Goal: Information Seeking & Learning: Learn about a topic

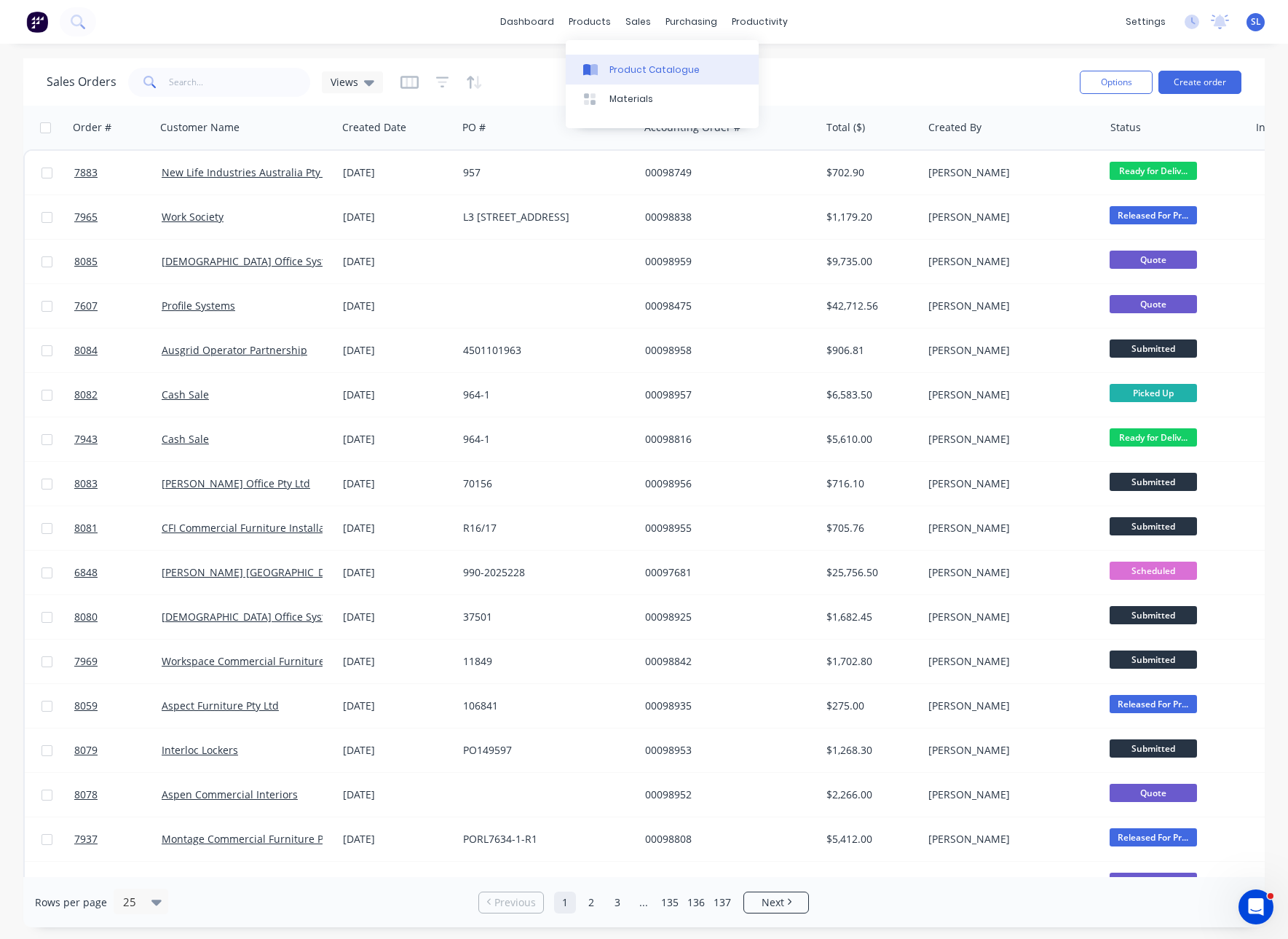
click at [610, 83] on link "Product Catalogue" at bounding box center [663, 69] width 193 height 29
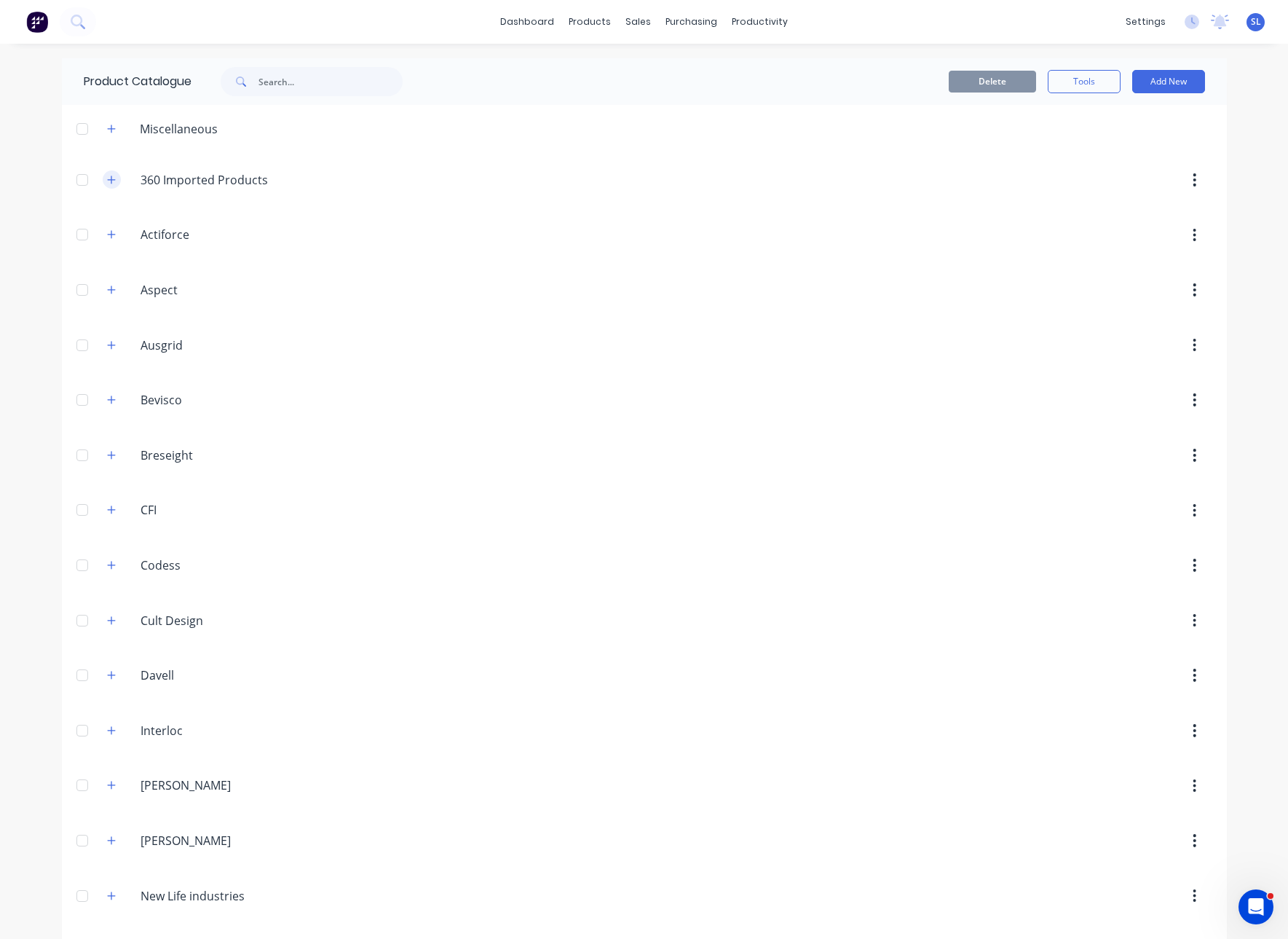
click at [107, 183] on icon "button" at bounding box center [111, 180] width 9 height 10
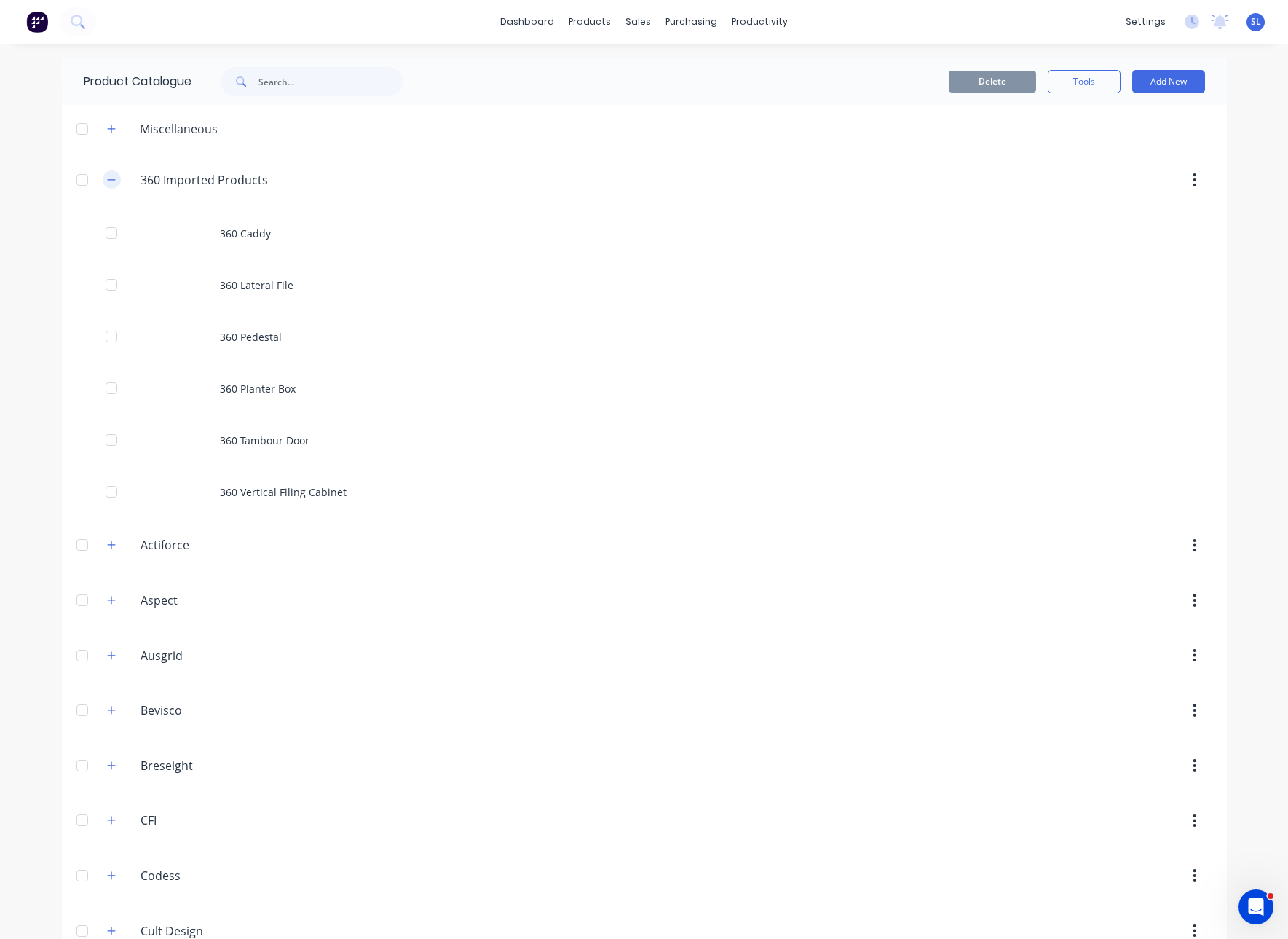
click at [107, 183] on icon "button" at bounding box center [111, 180] width 9 height 10
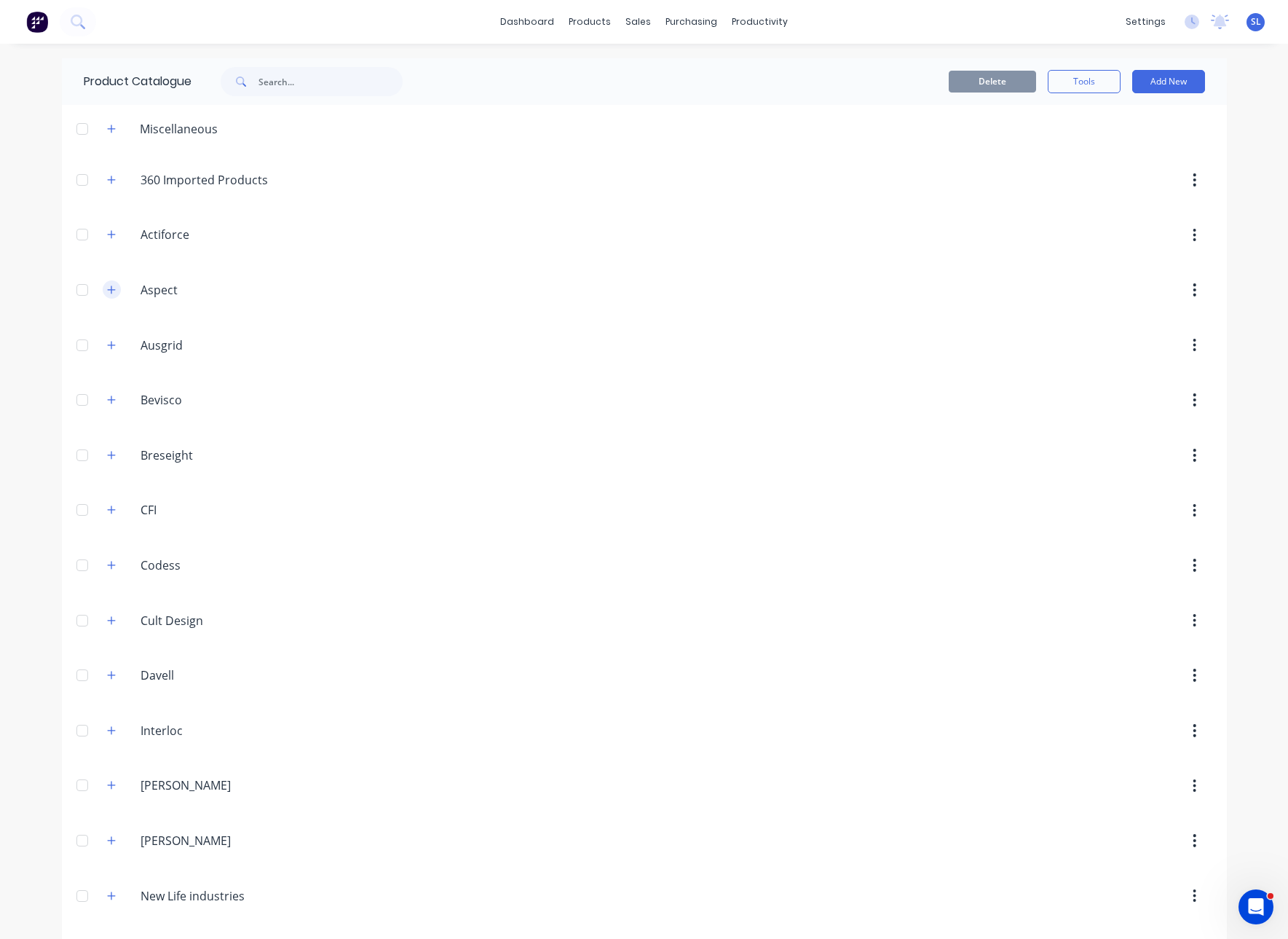
click at [107, 285] on icon "button" at bounding box center [111, 290] width 9 height 10
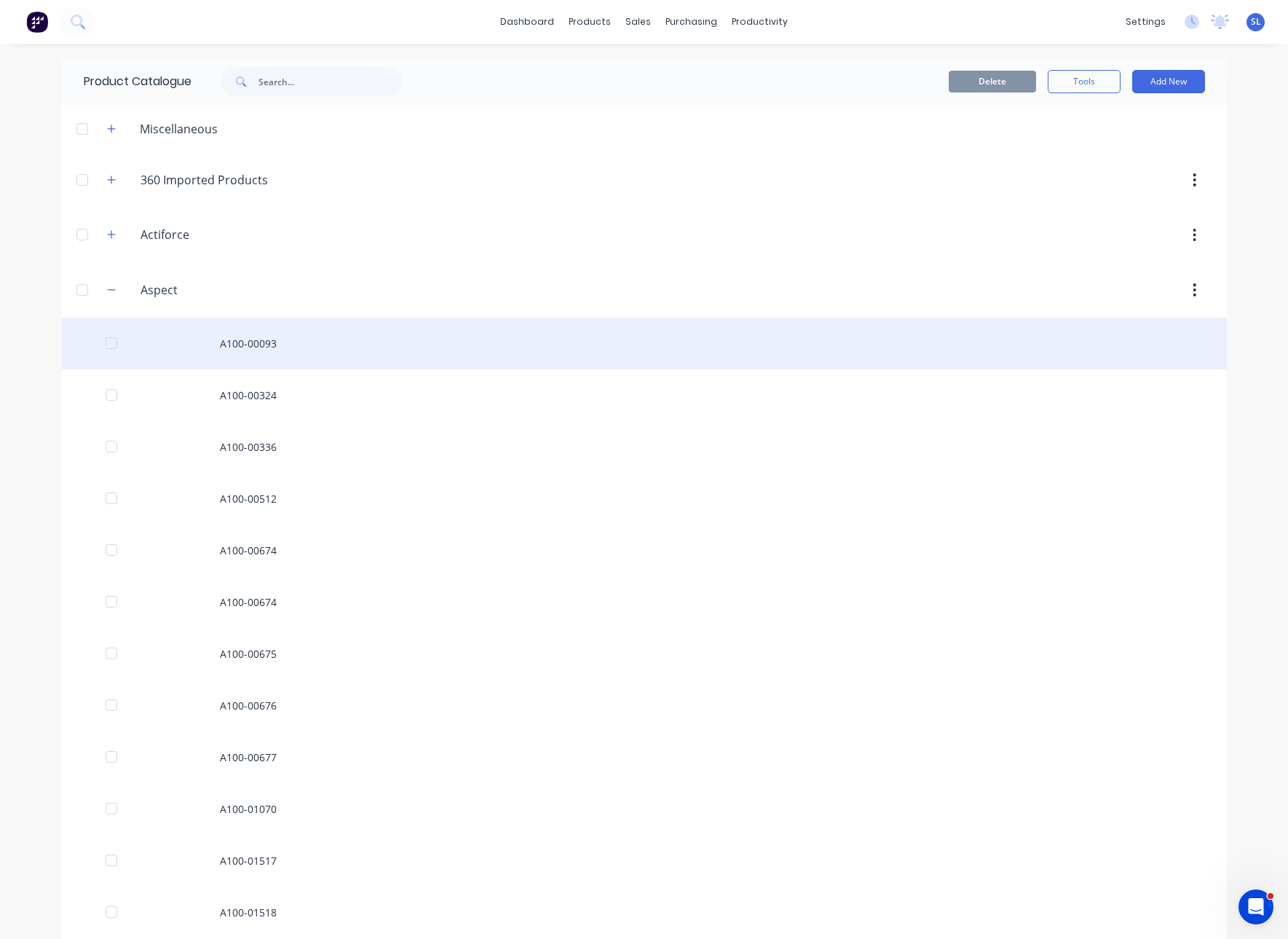
click at [223, 333] on div "A100-00093" at bounding box center [644, 344] width 1165 height 52
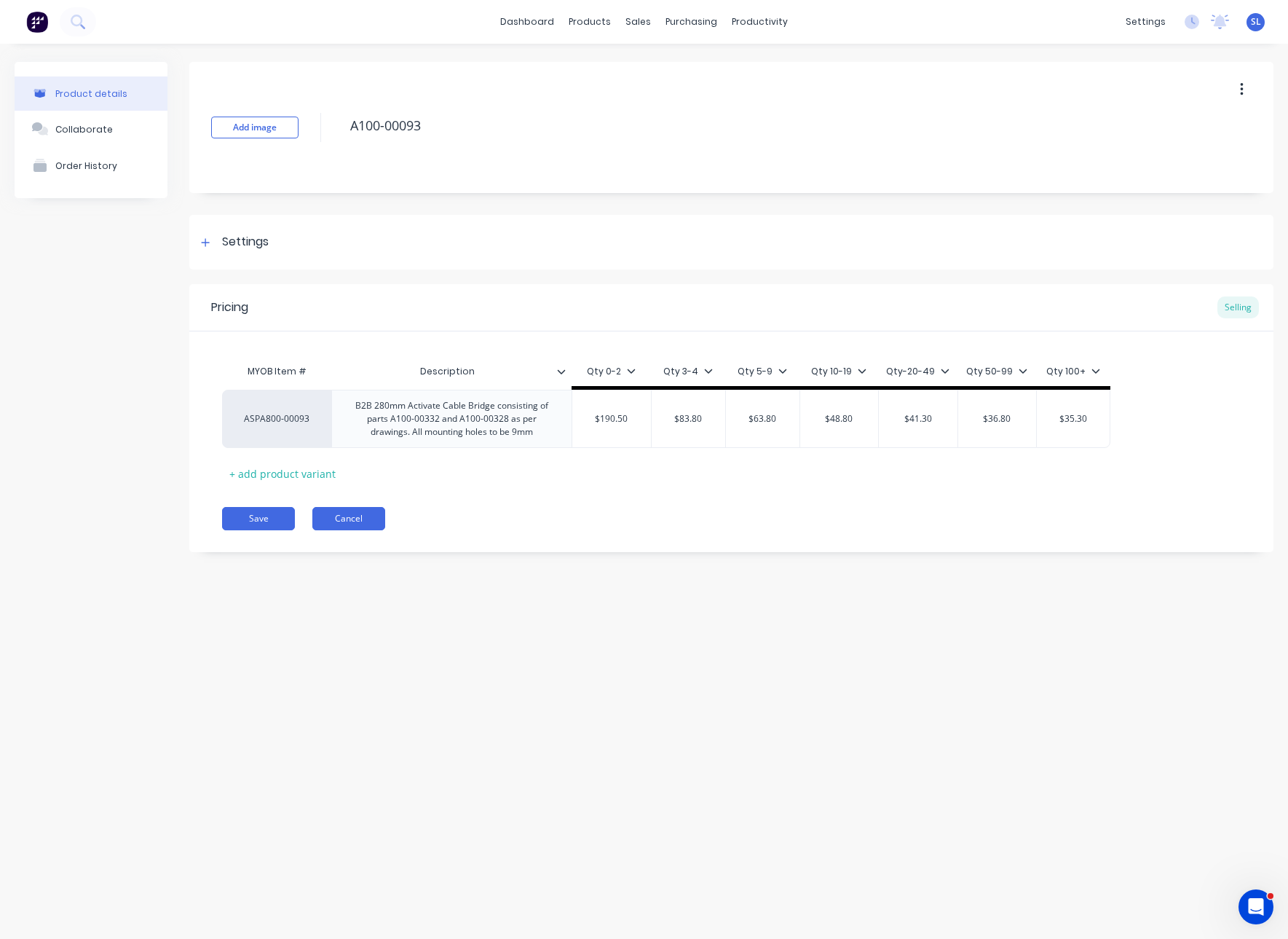
click at [359, 513] on button "Cancel" at bounding box center [349, 518] width 73 height 23
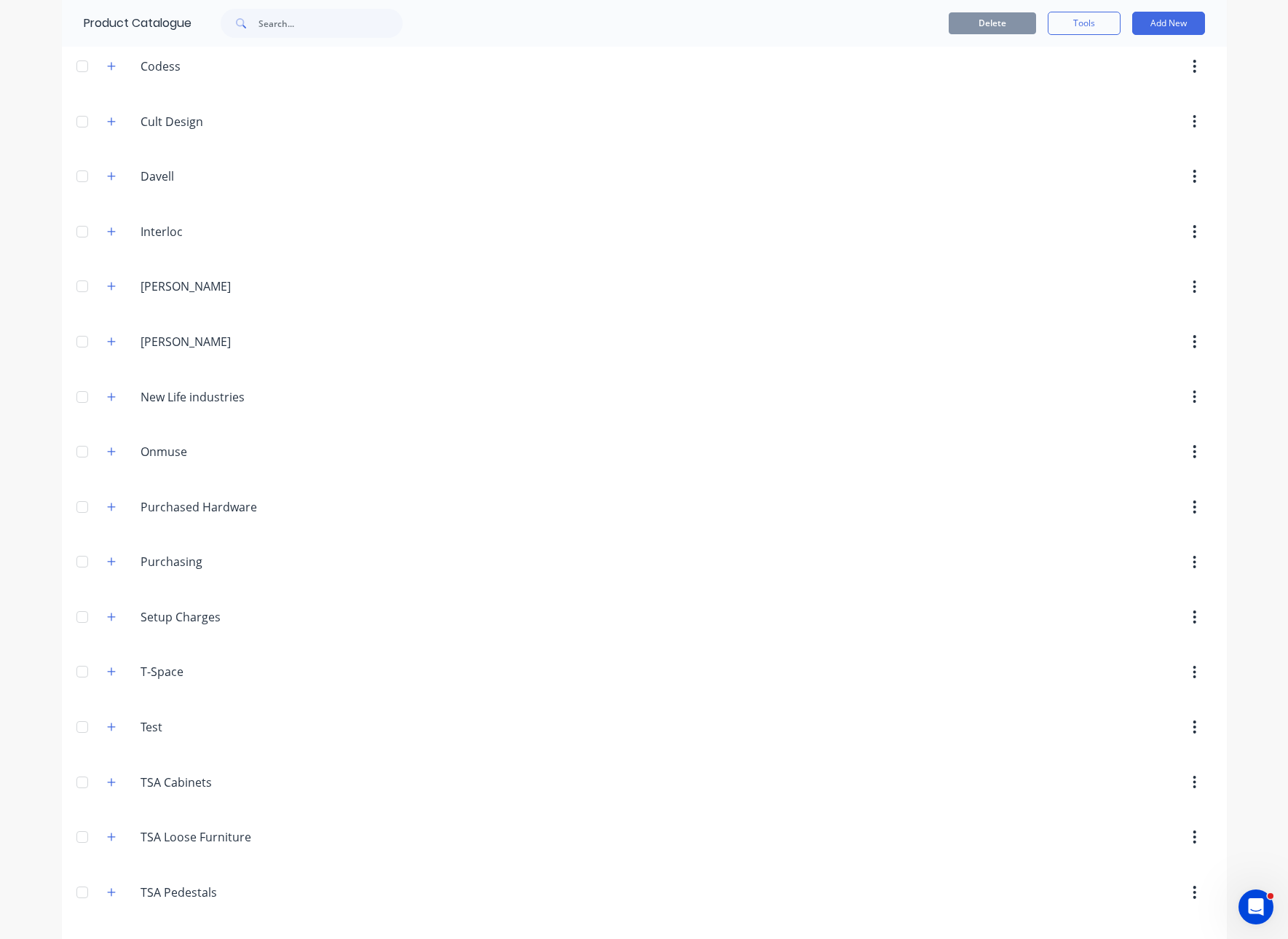
scroll to position [2413, 0]
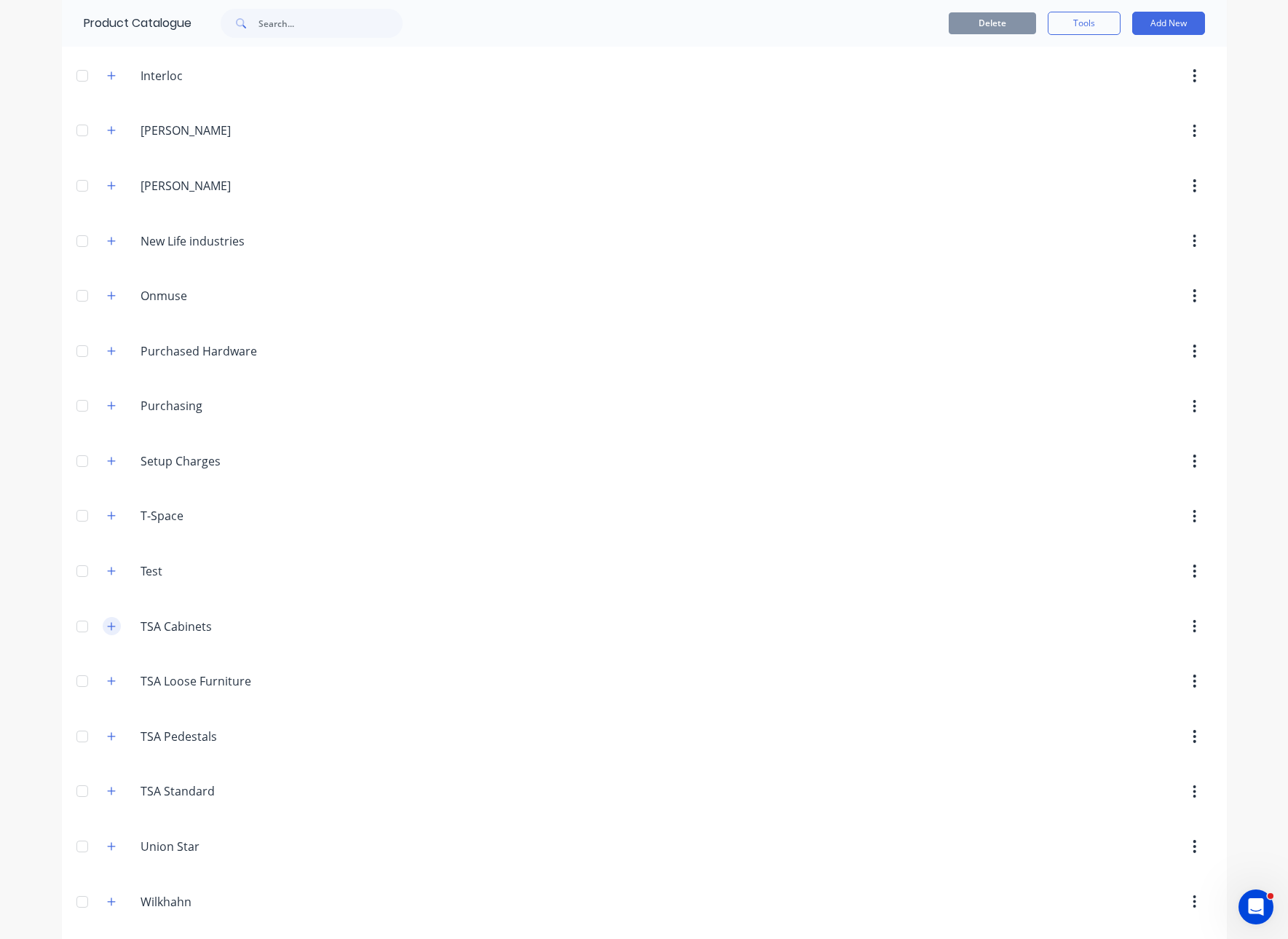
click at [102, 622] on button "button" at bounding box center [111, 626] width 19 height 19
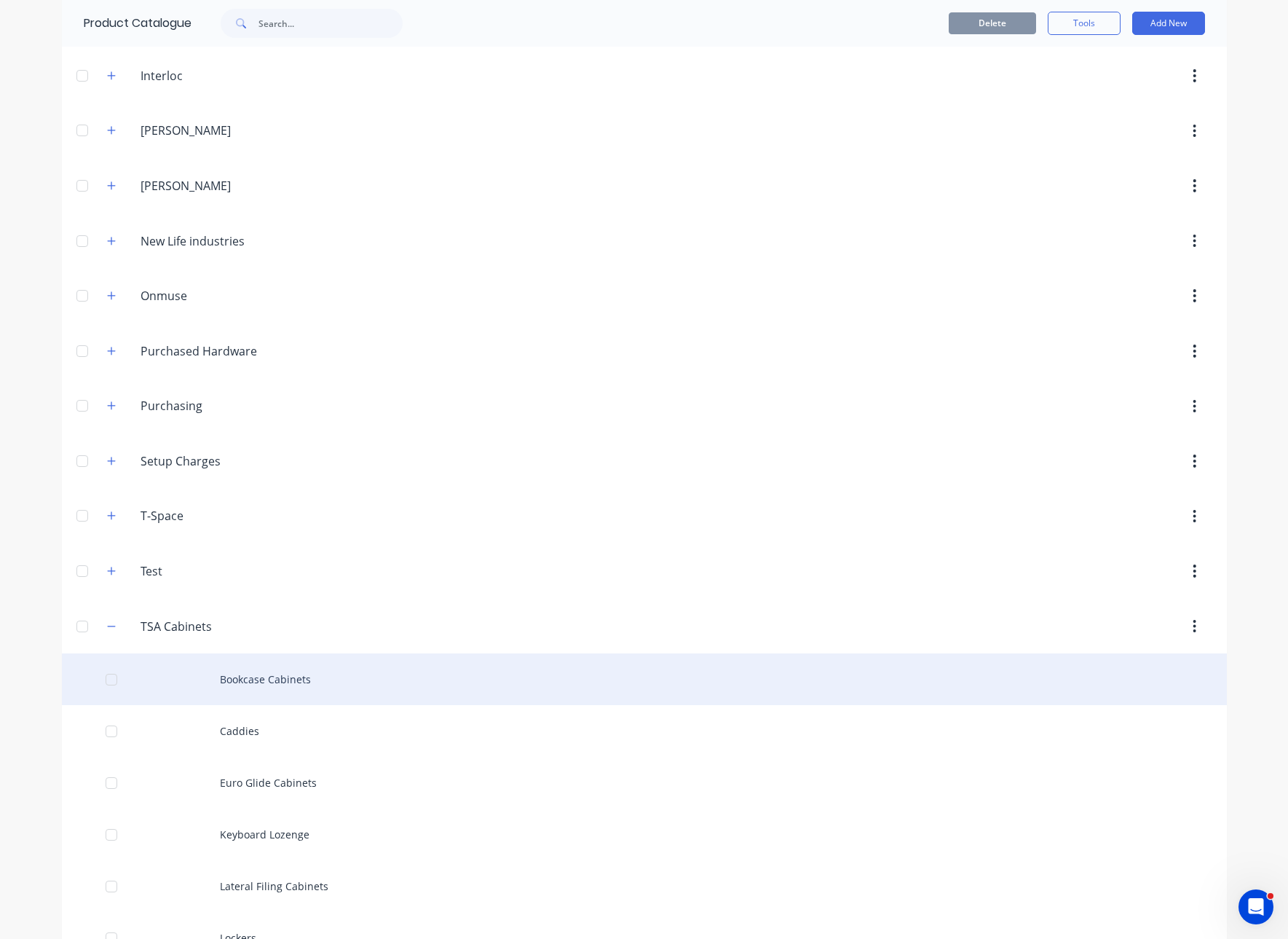
click at [238, 698] on div "Bookcase Cabinets" at bounding box center [644, 679] width 1165 height 52
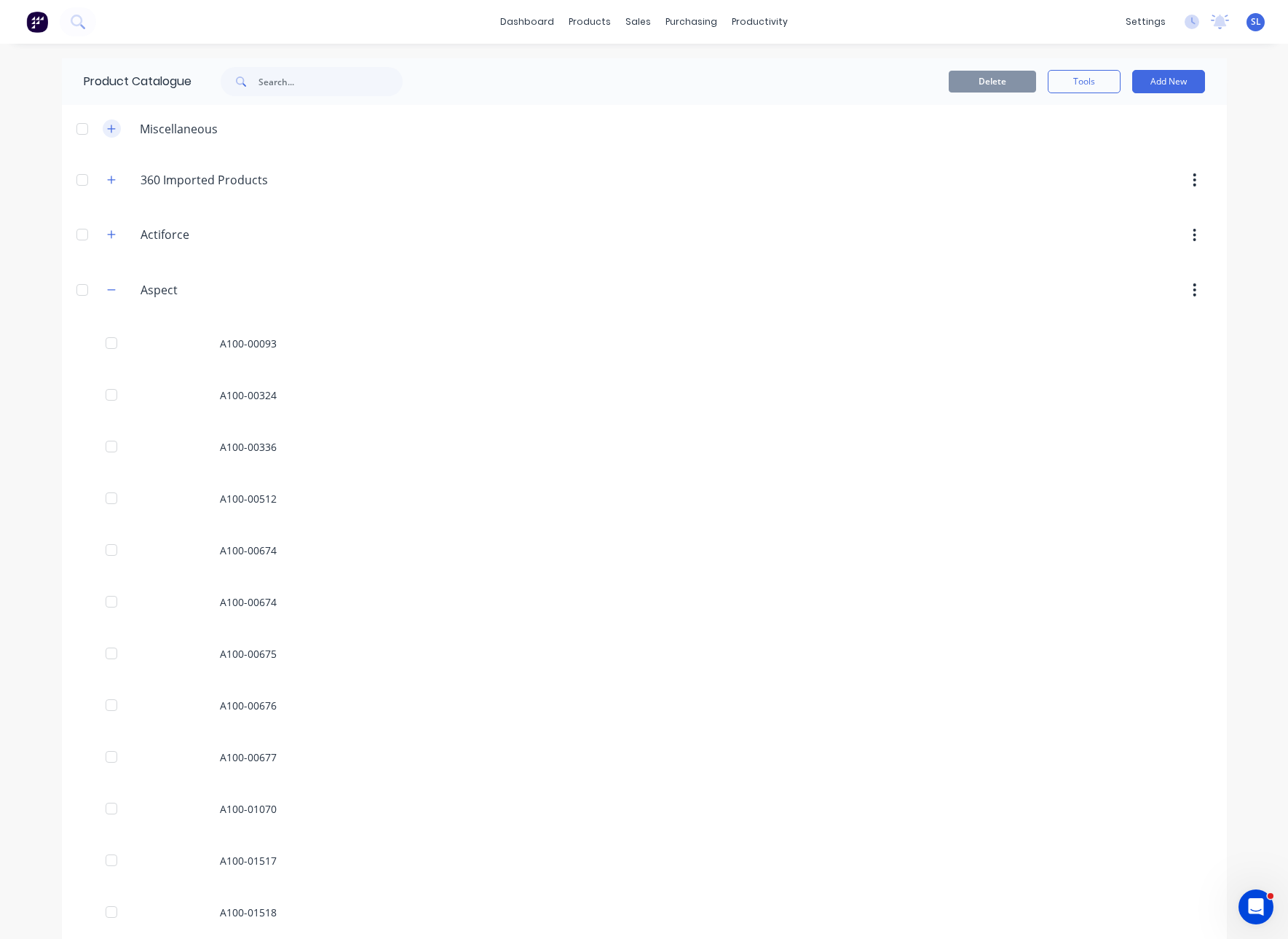
click at [107, 128] on icon "button" at bounding box center [111, 128] width 8 height 8
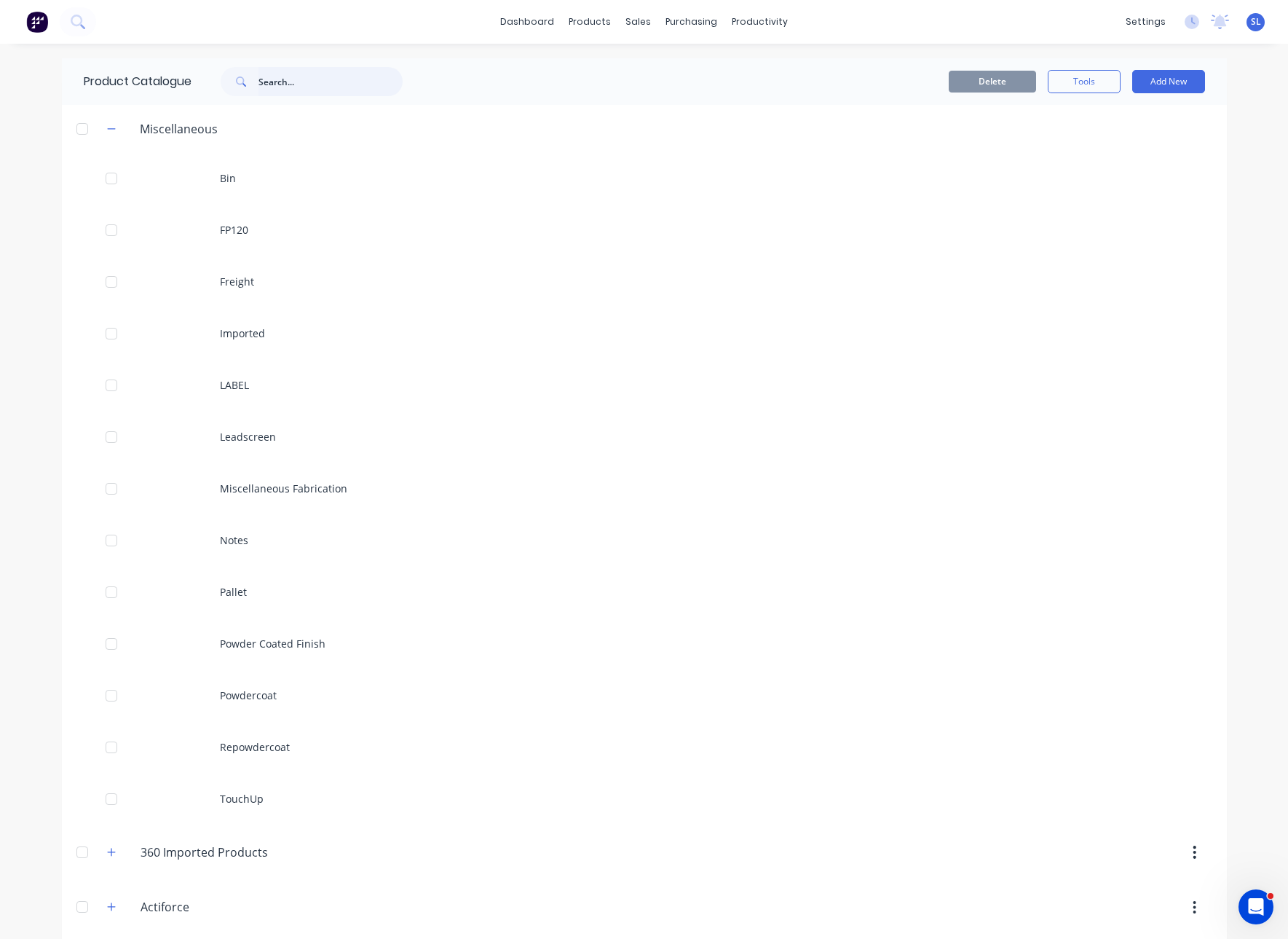
click at [355, 82] on input "text" at bounding box center [330, 81] width 144 height 29
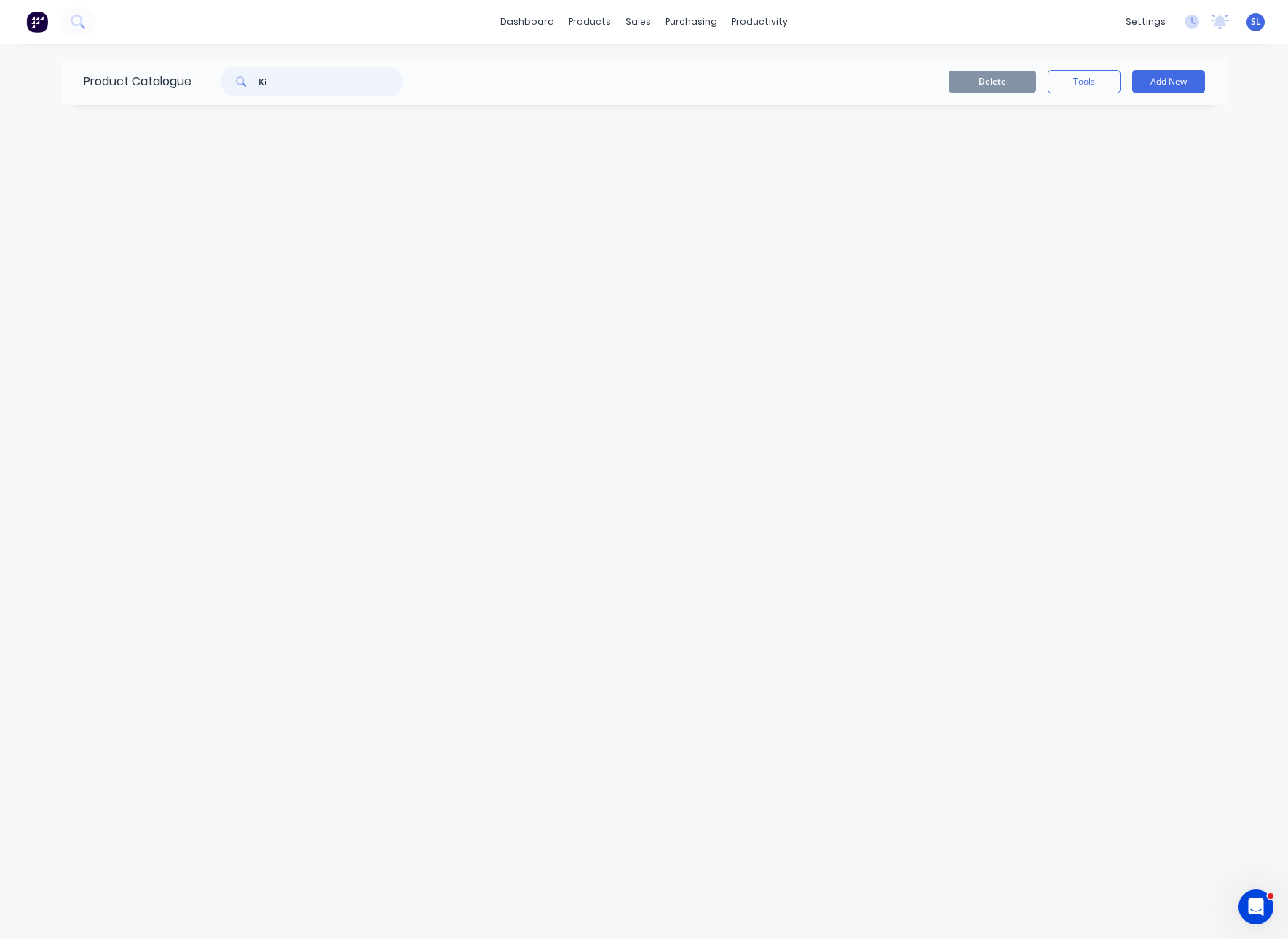
type input "K"
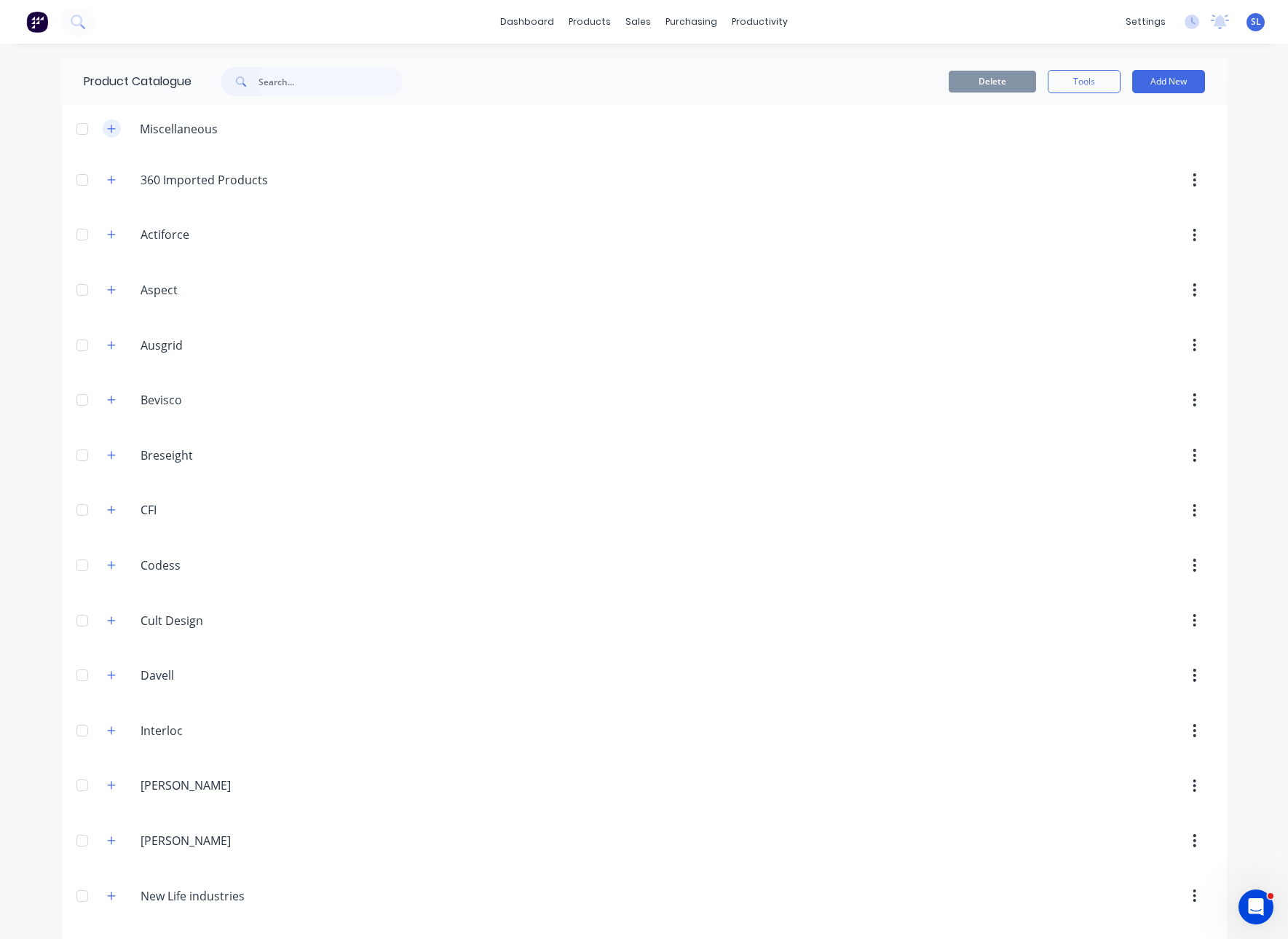
click at [107, 125] on icon "button" at bounding box center [111, 129] width 9 height 10
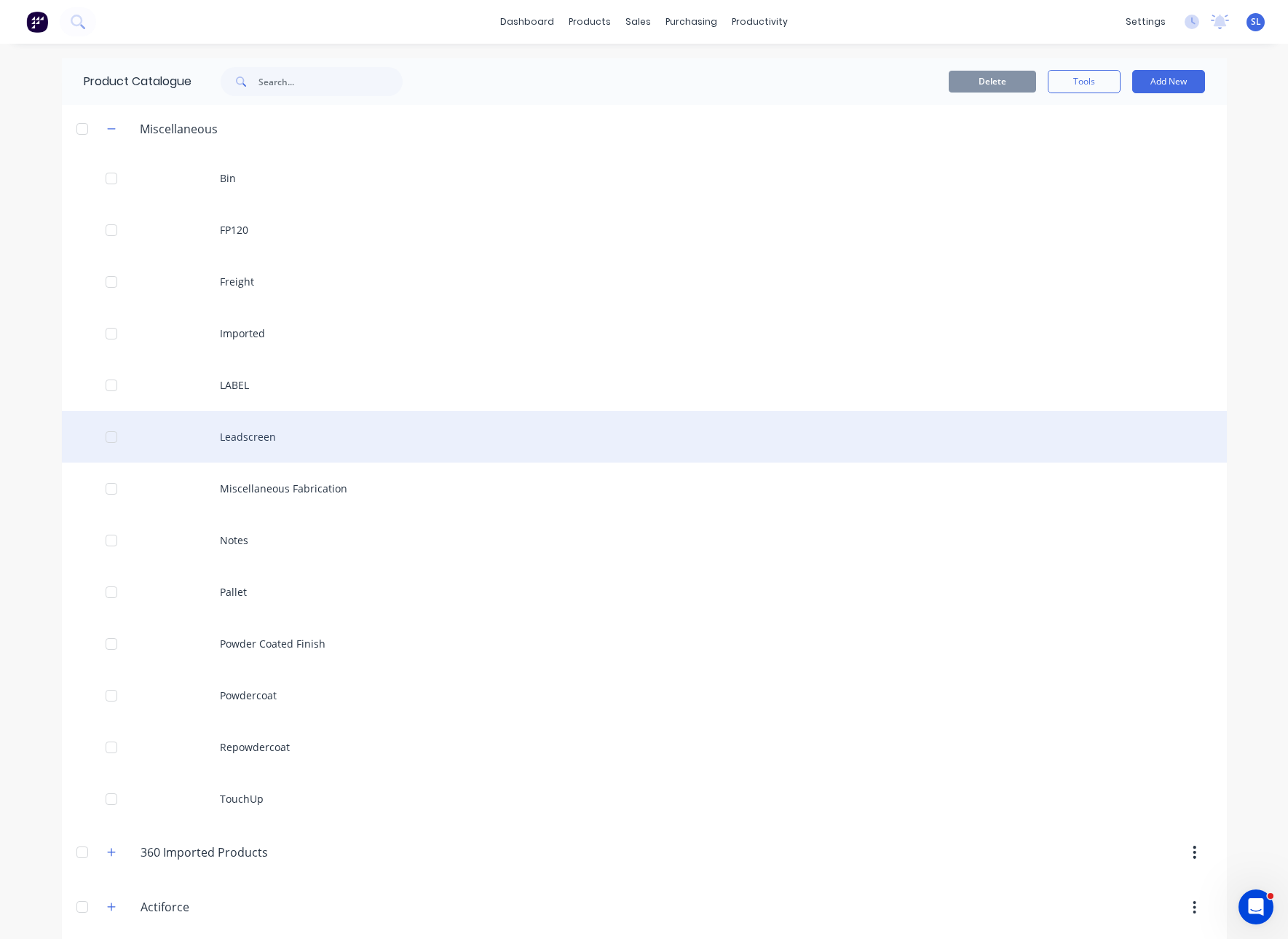
click at [250, 425] on div "Leadscreen" at bounding box center [644, 437] width 1165 height 52
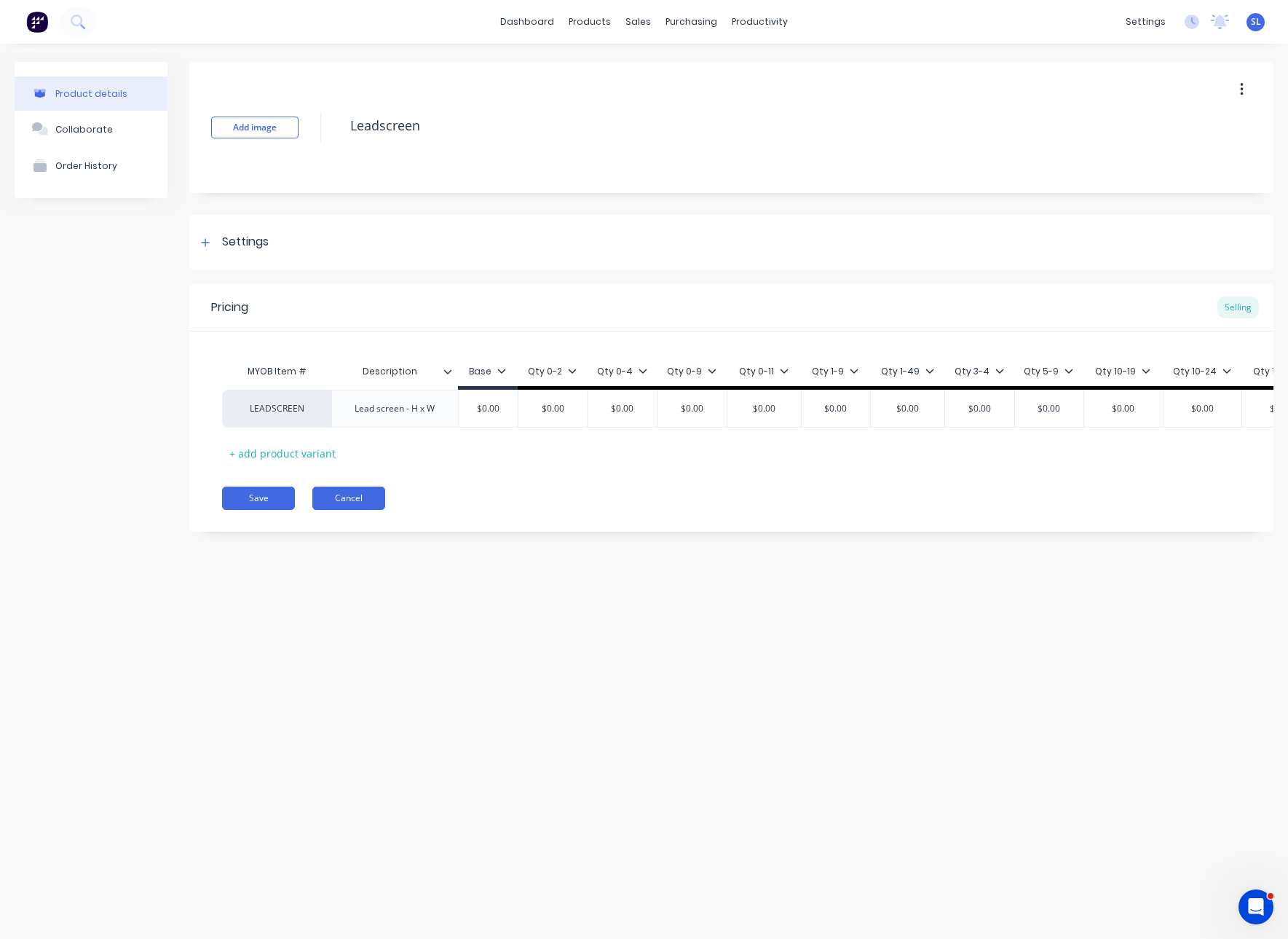
click at [346, 500] on button "Cancel" at bounding box center [349, 498] width 73 height 23
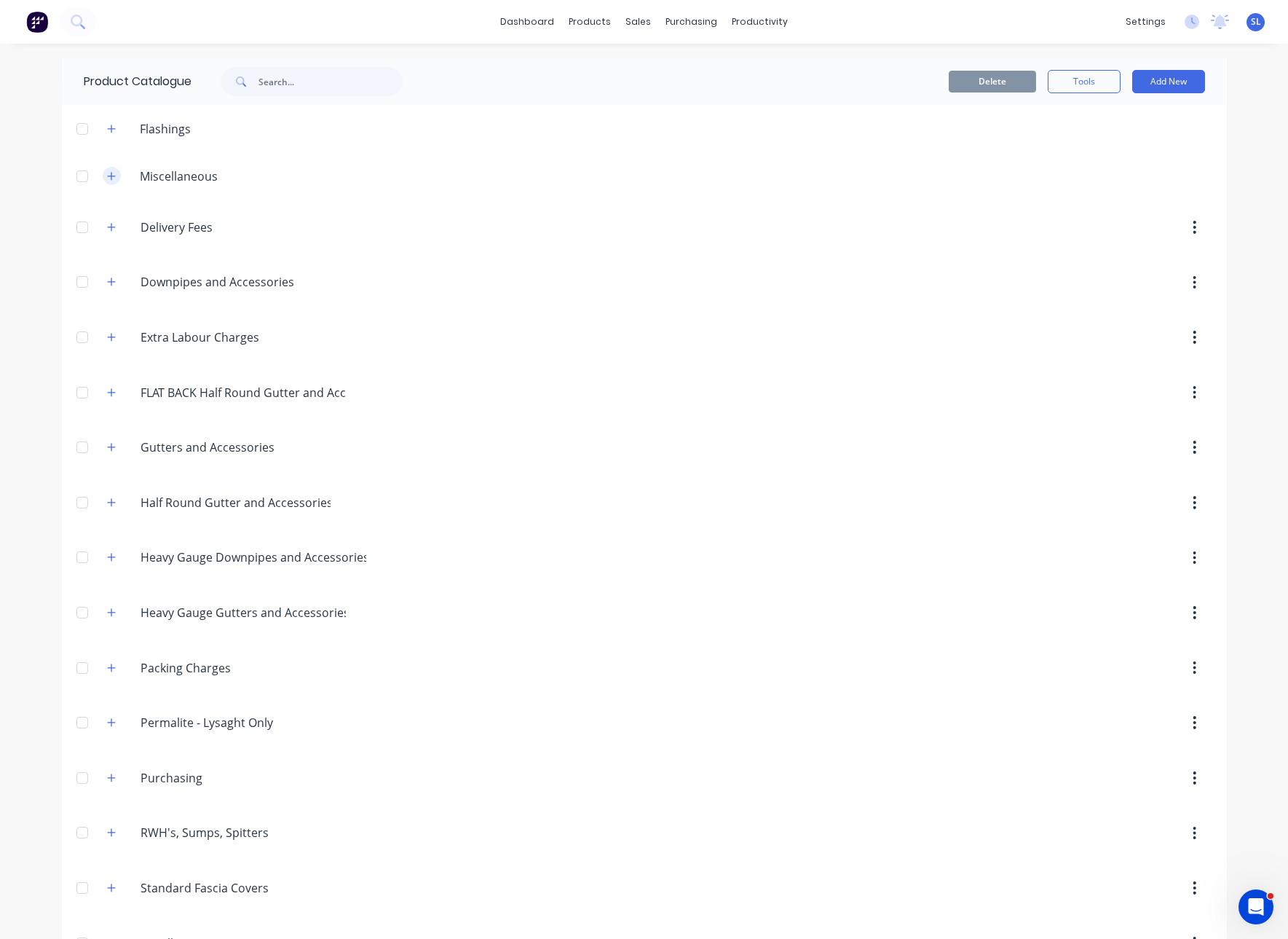
click at [110, 174] on icon "button" at bounding box center [111, 177] width 9 height 10
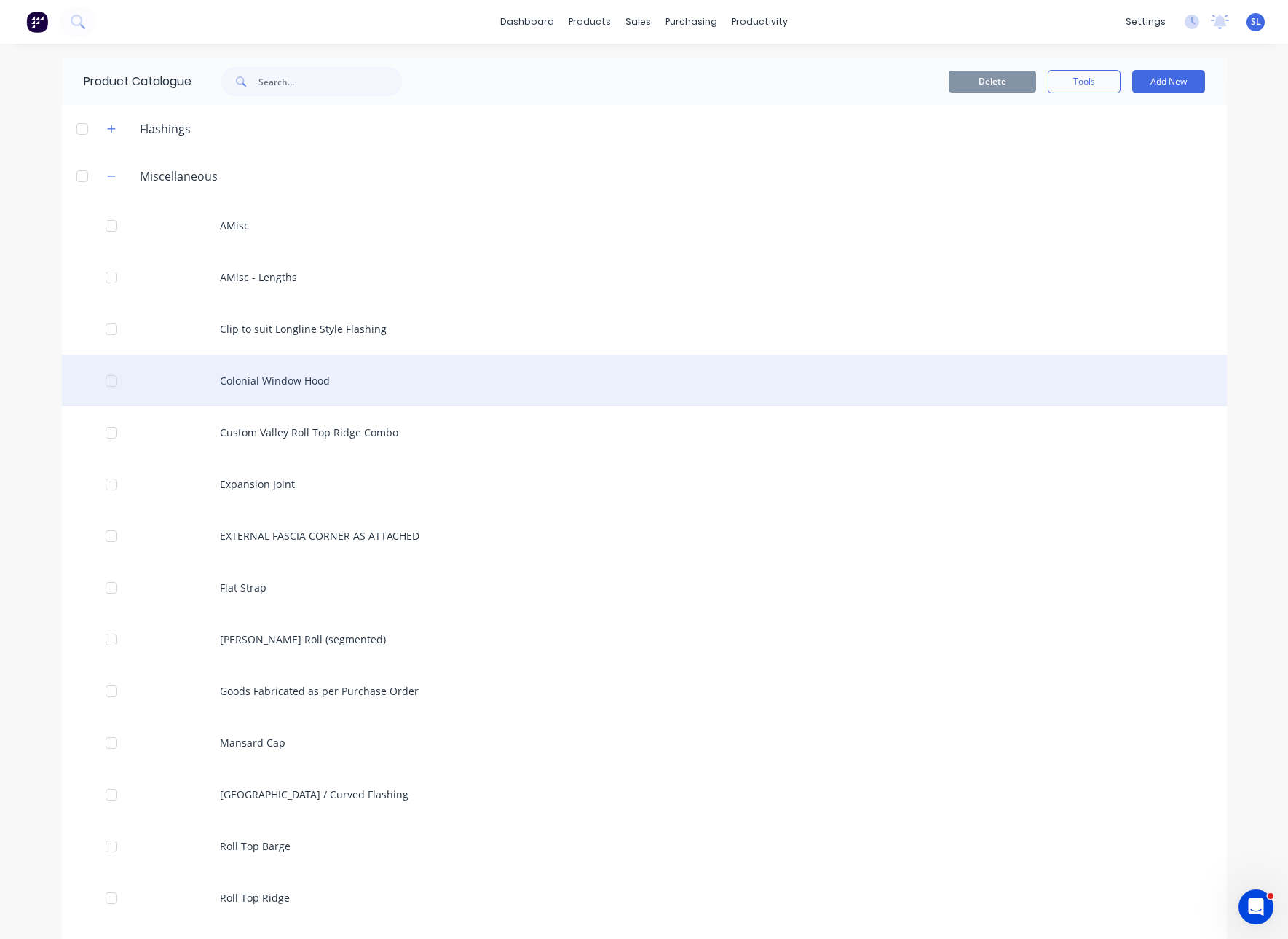
click at [271, 397] on div "Colonial Window Hood" at bounding box center [644, 381] width 1165 height 52
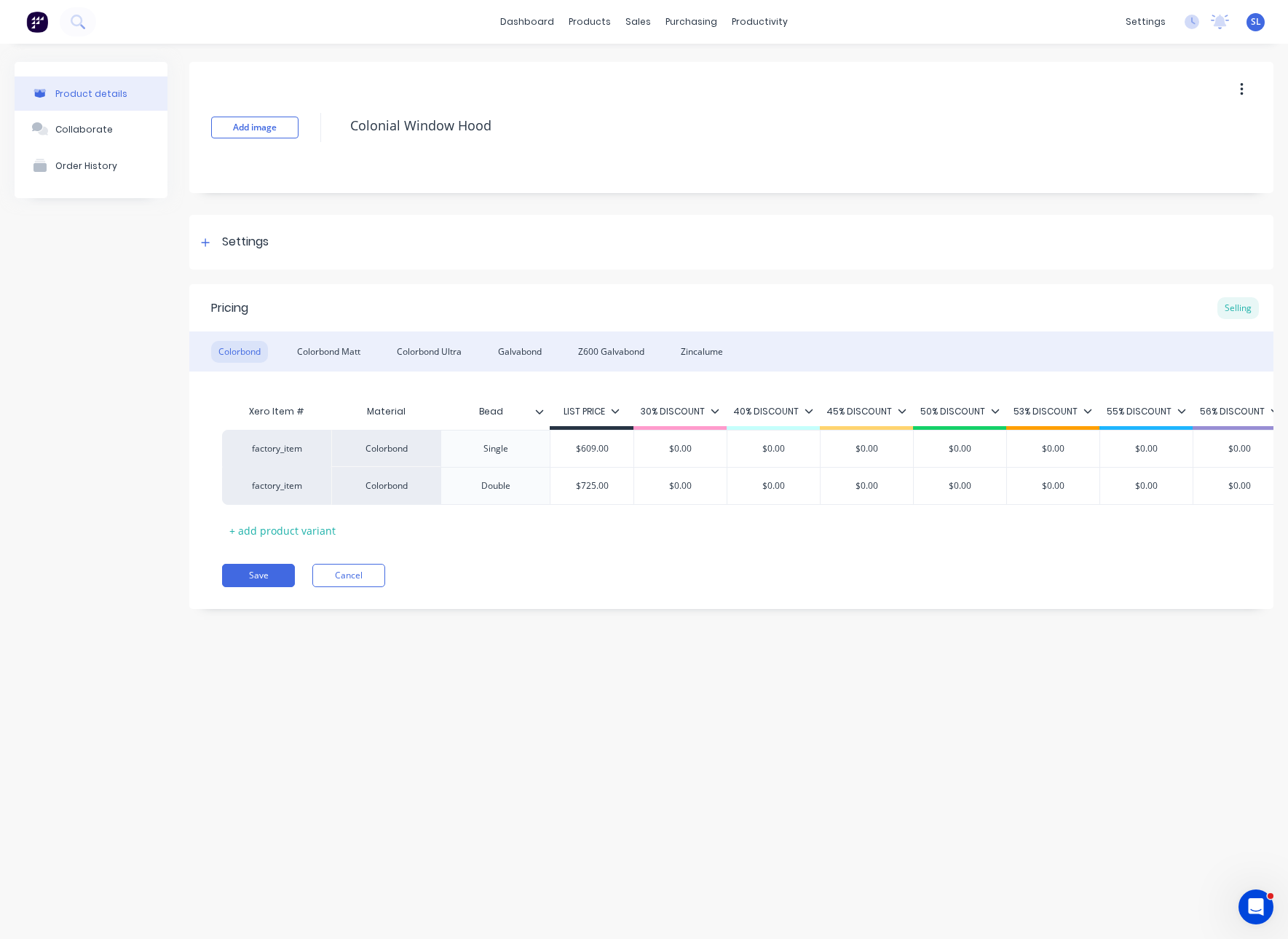
type textarea "x"
click at [364, 580] on button "Cancel" at bounding box center [349, 575] width 73 height 23
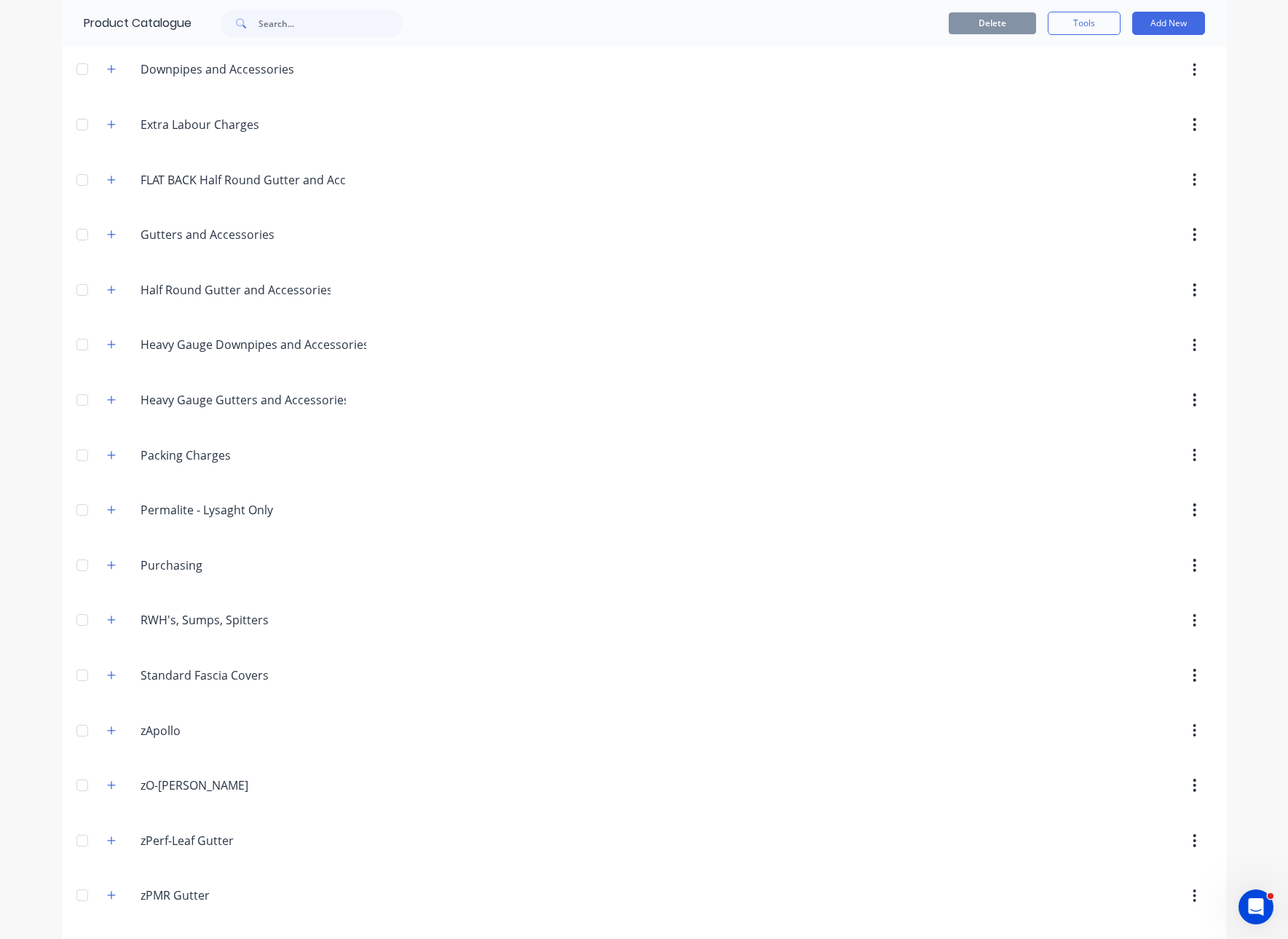
scroll to position [939, 0]
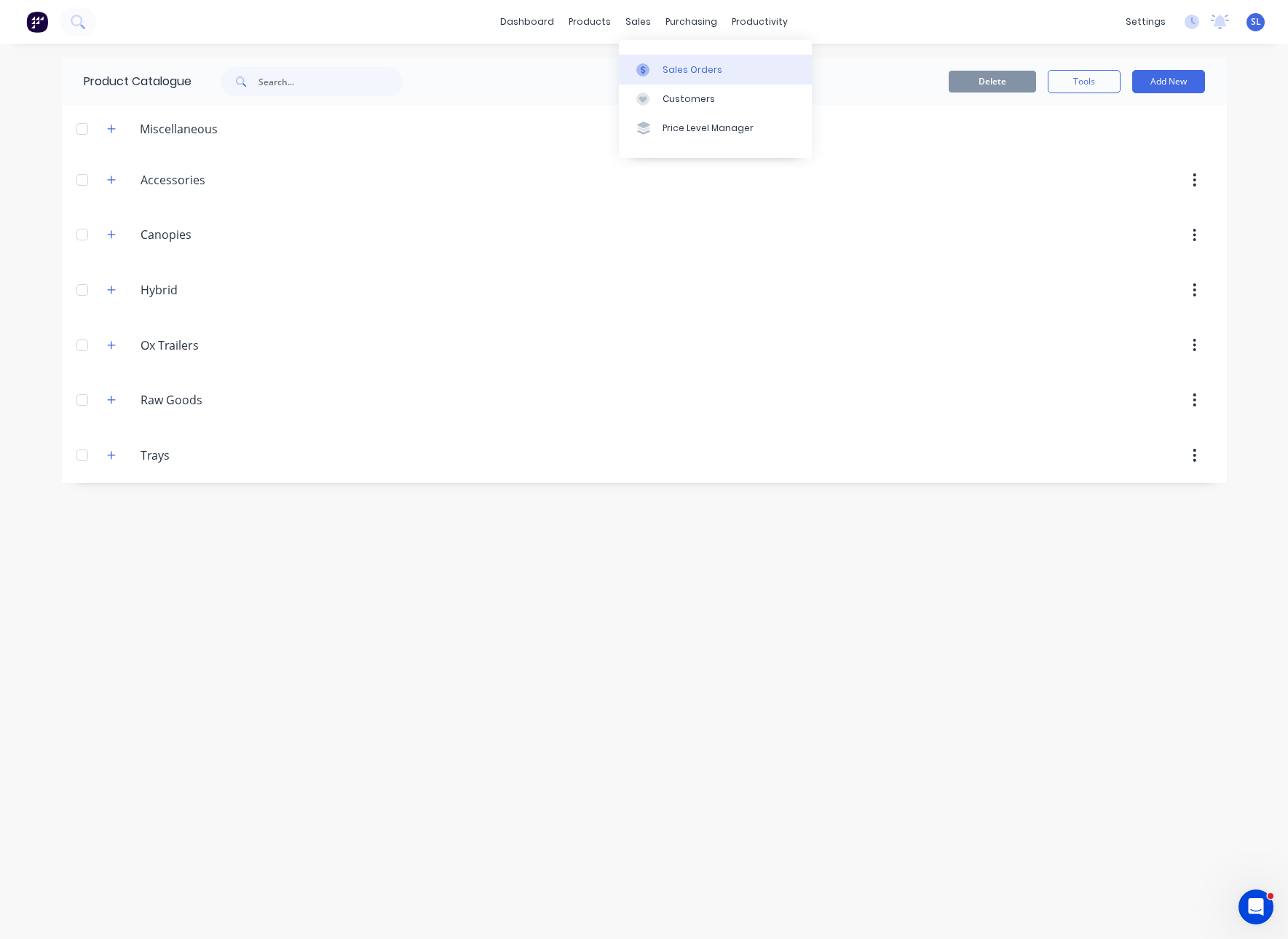
click at [648, 59] on link "Sales Orders" at bounding box center [715, 69] width 193 height 29
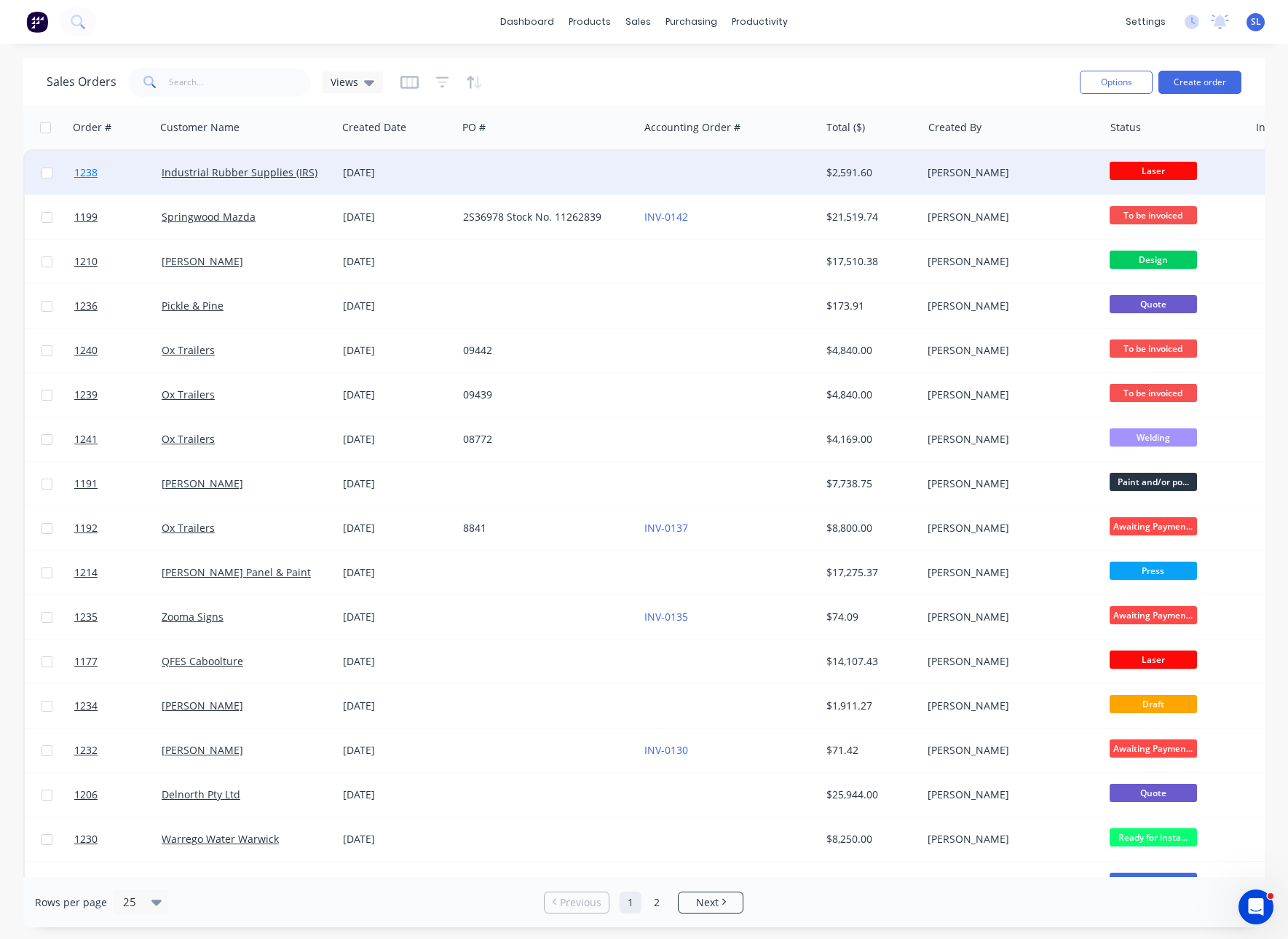
click at [91, 168] on span "1238" at bounding box center [85, 173] width 23 height 15
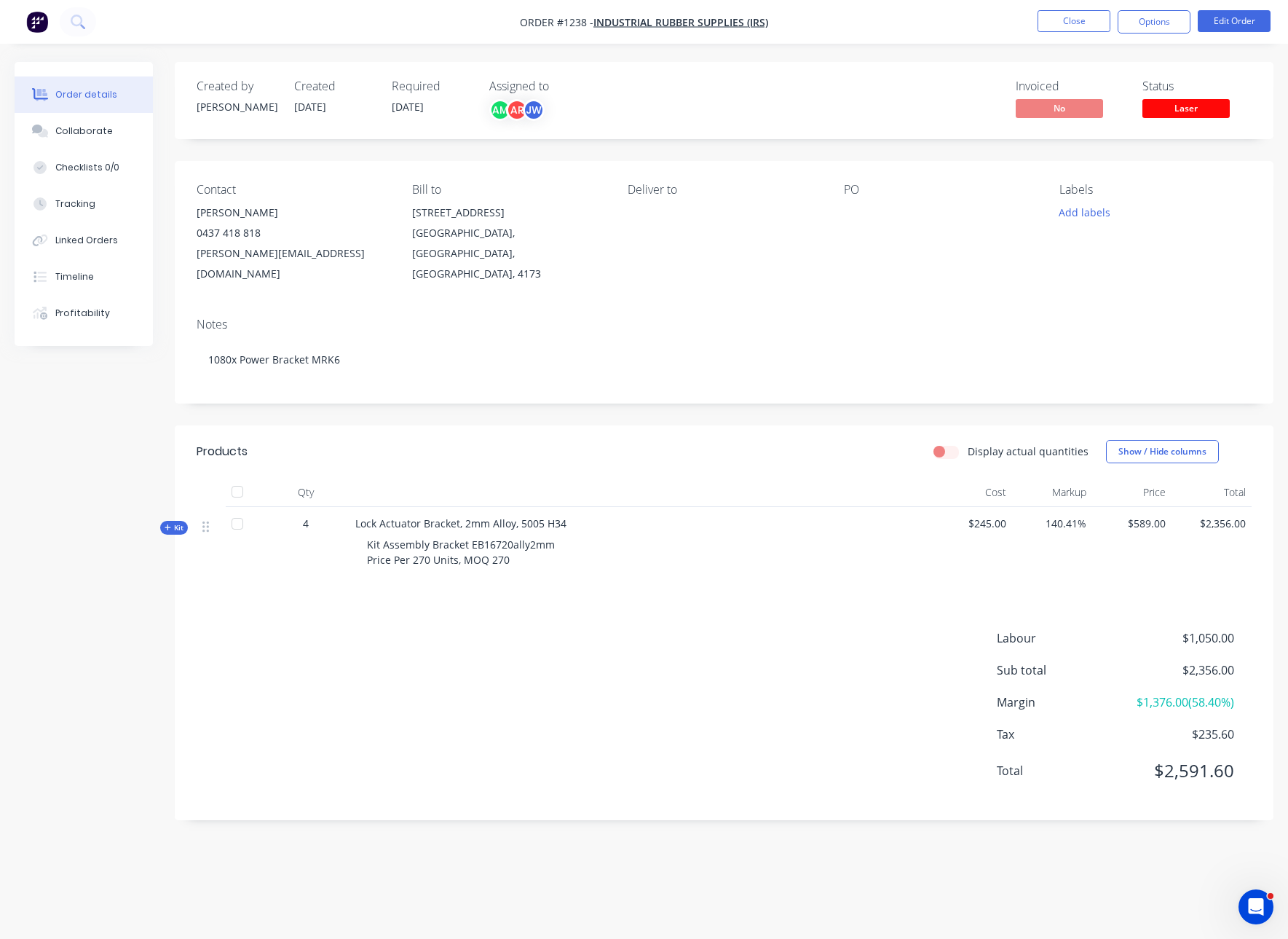
click at [176, 523] on span "Kit" at bounding box center [174, 528] width 19 height 11
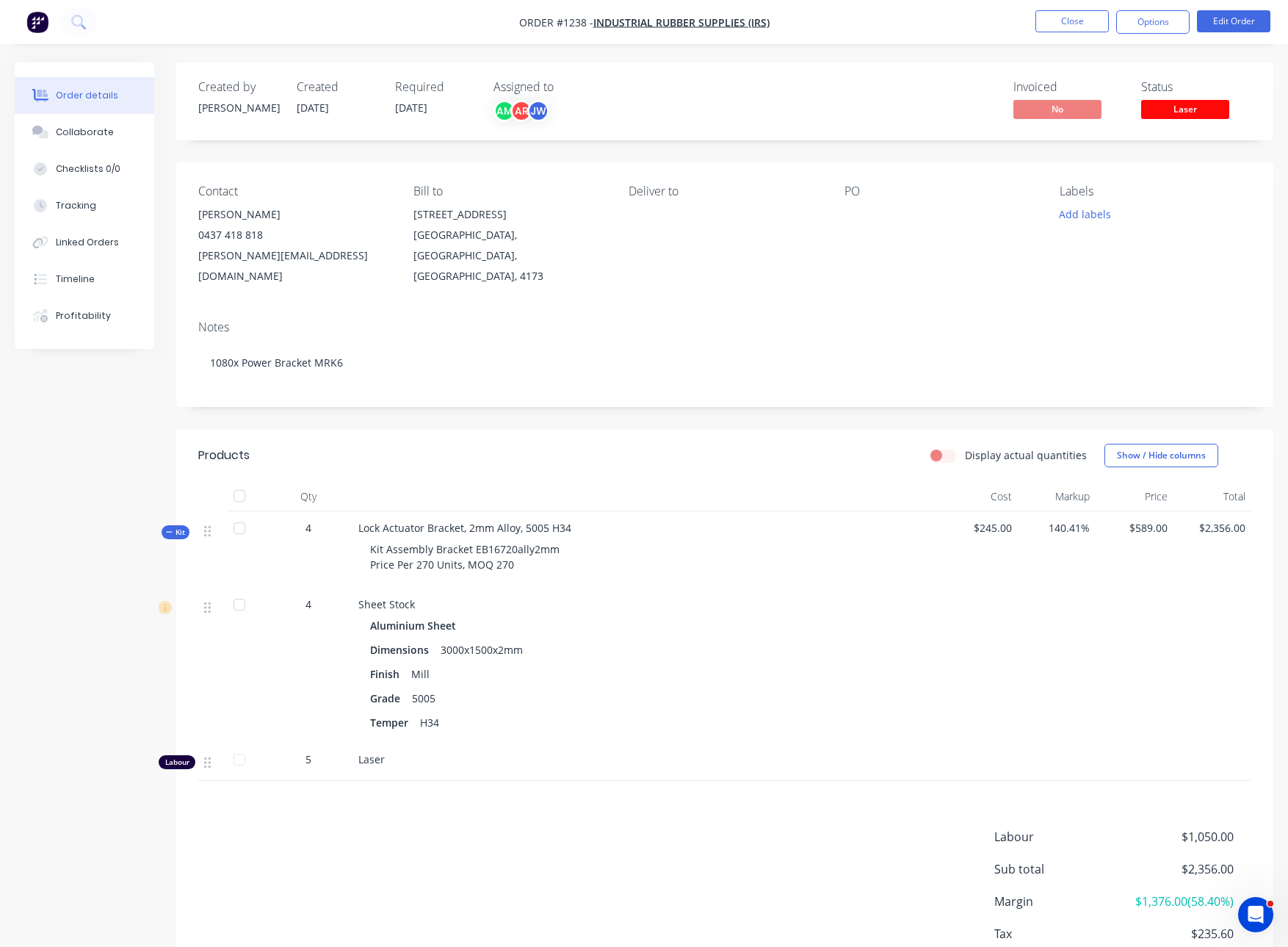
click at [1059, 7] on nav "Order #1238 - Industrial Rubber Supplies (IRS) Close Options Edit Order" at bounding box center [644, 22] width 1288 height 44
click at [1054, 15] on button "Close" at bounding box center [1072, 21] width 73 height 22
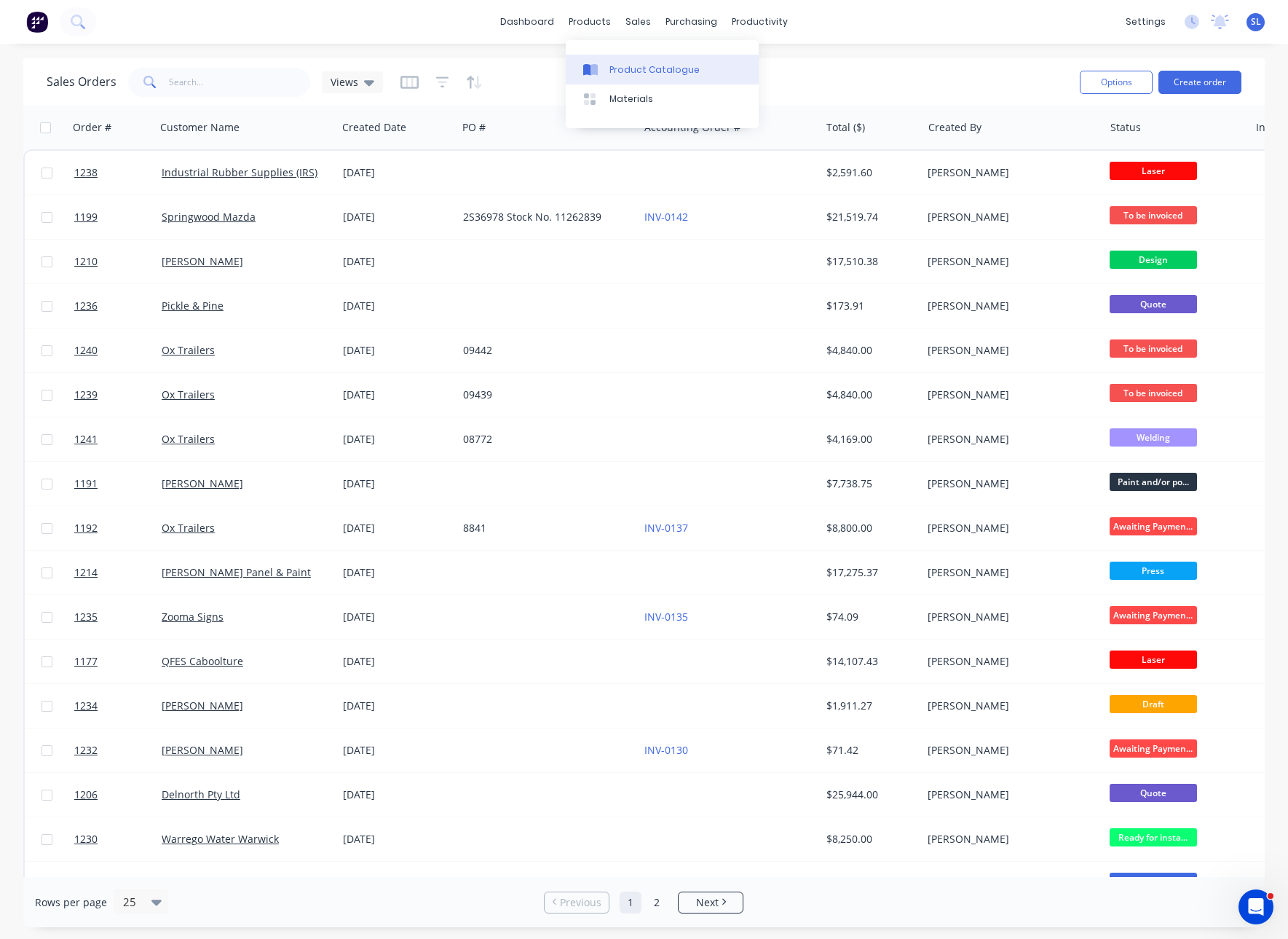
click at [593, 56] on link "Product Catalogue" at bounding box center [663, 69] width 193 height 29
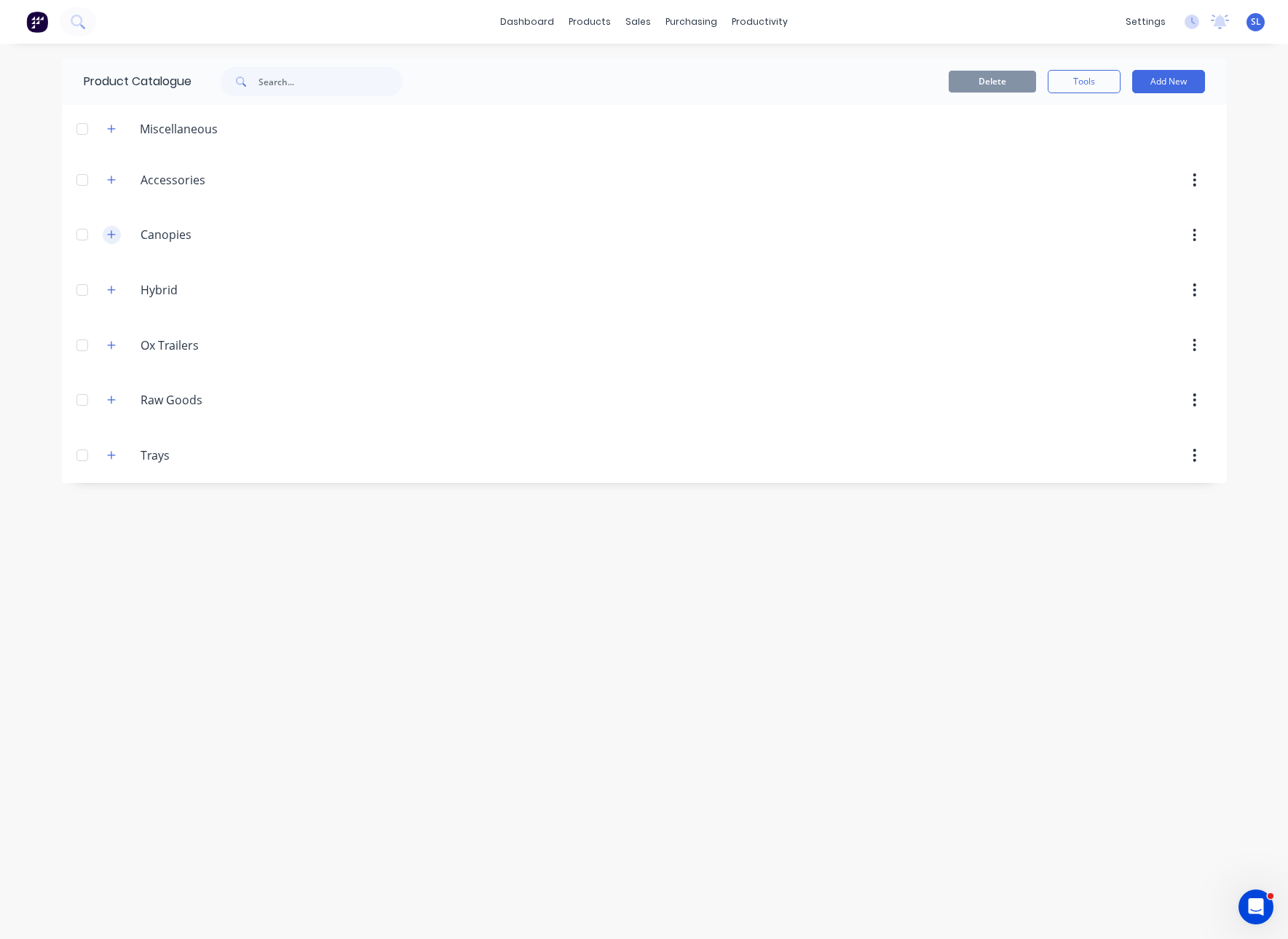
click at [113, 238] on icon "button" at bounding box center [111, 235] width 9 height 10
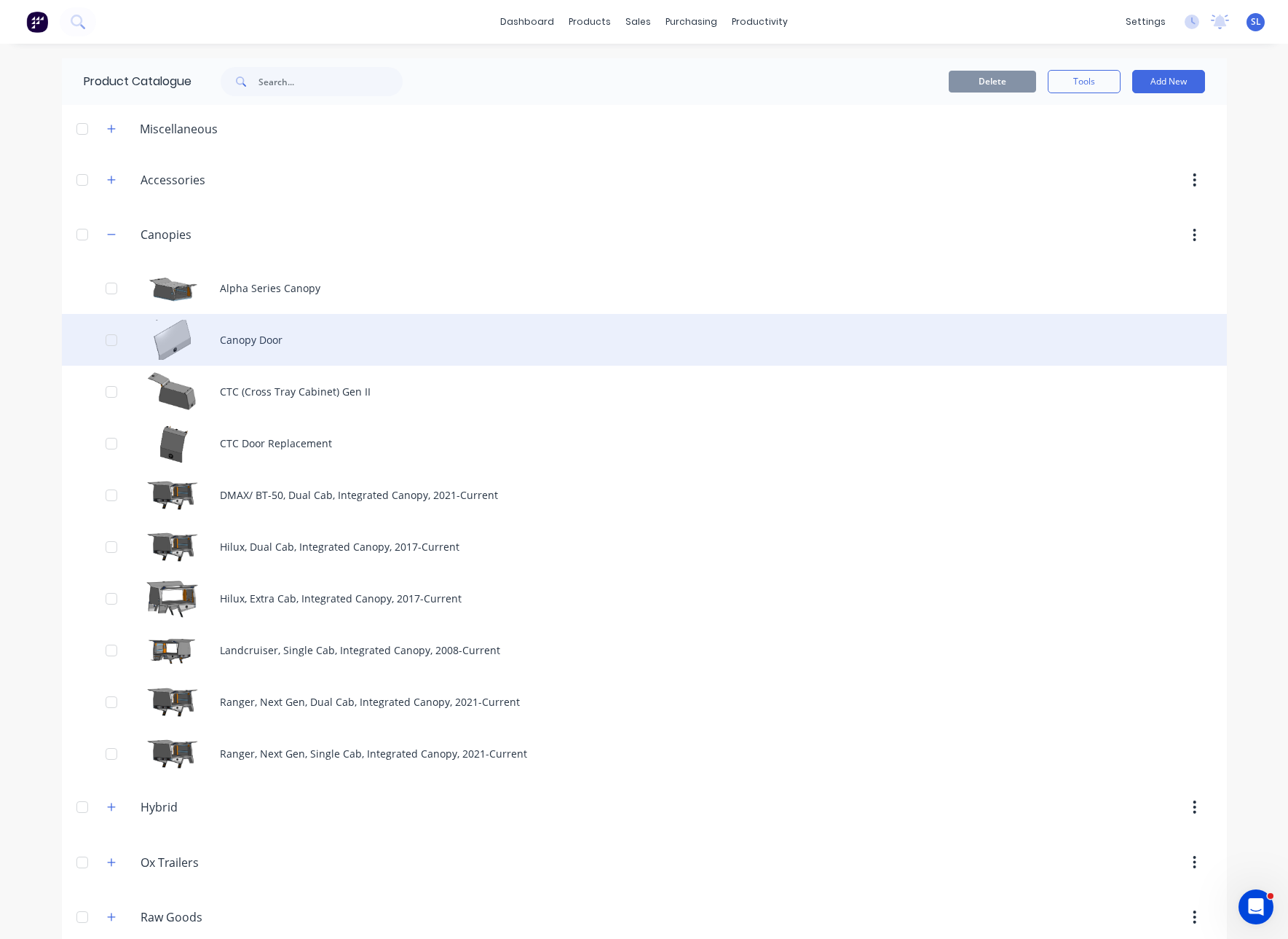
click at [305, 333] on div "Canopy Door" at bounding box center [644, 340] width 1165 height 52
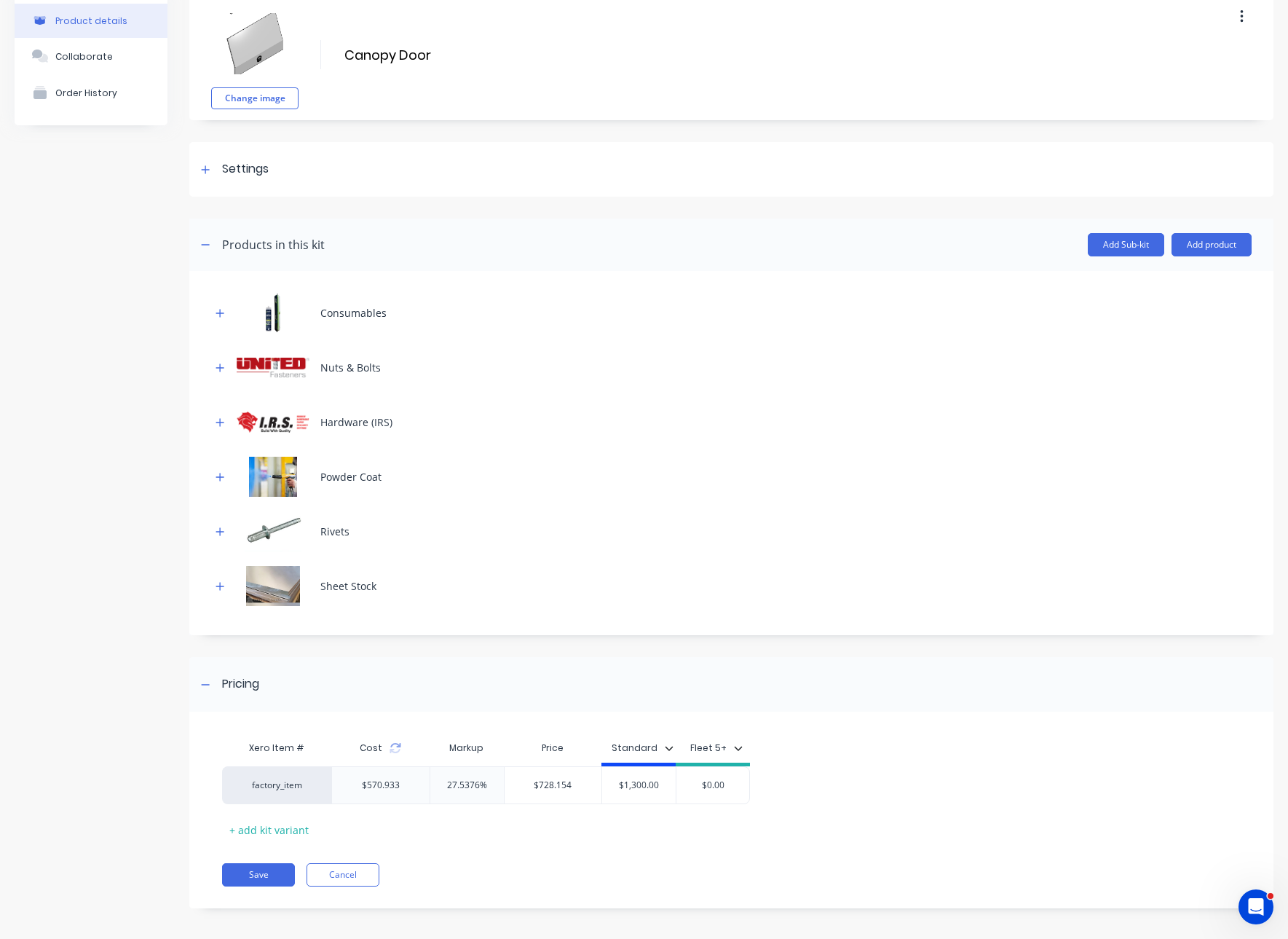
scroll to position [75, 0]
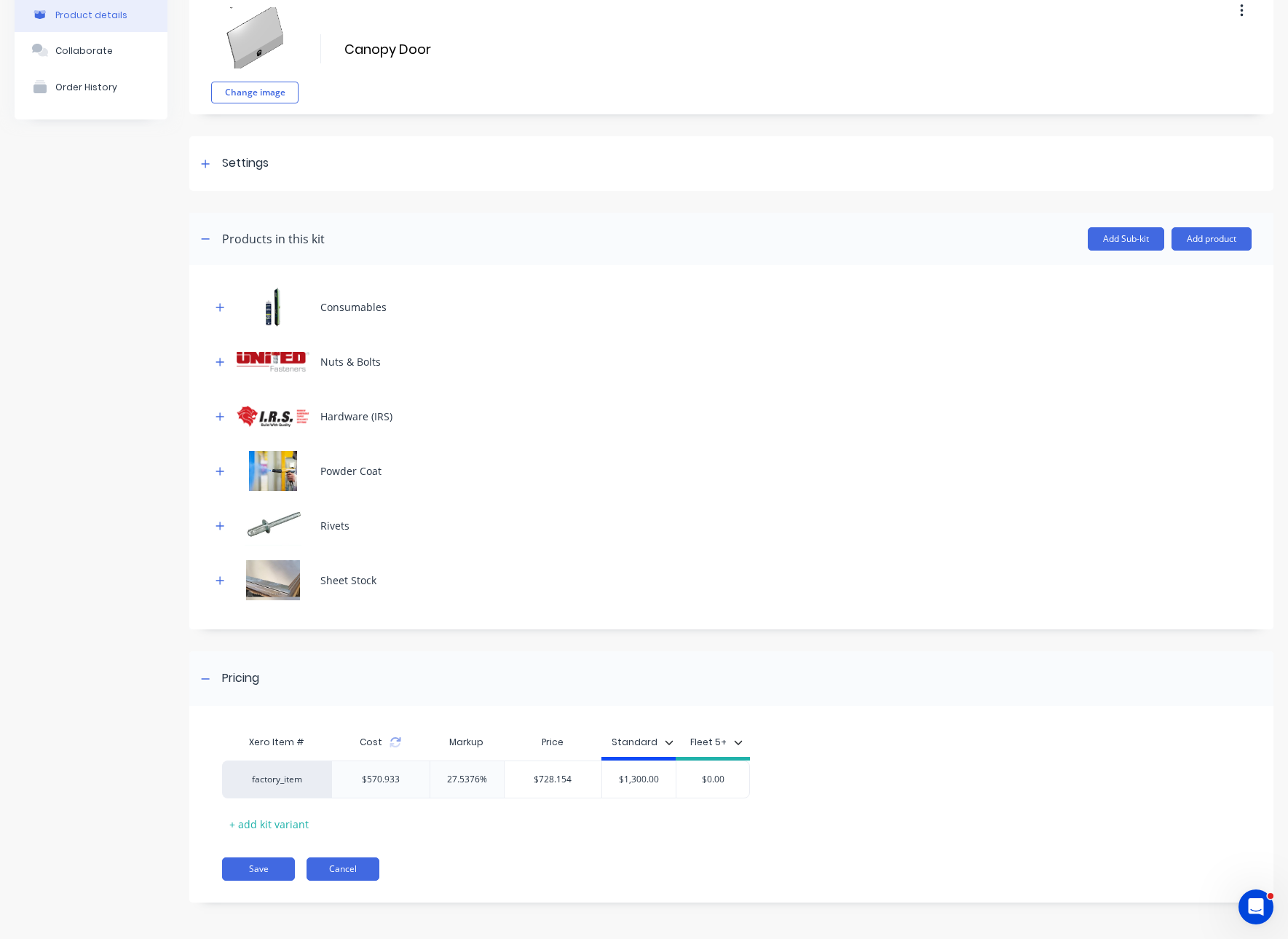
click at [361, 859] on button "Cancel" at bounding box center [343, 868] width 73 height 23
